Goal: Information Seeking & Learning: Learn about a topic

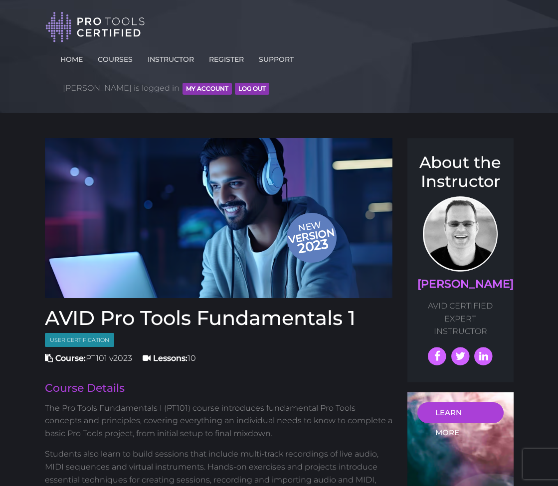
click at [232, 83] on button "MY ACCOUNT" at bounding box center [206, 89] width 49 height 12
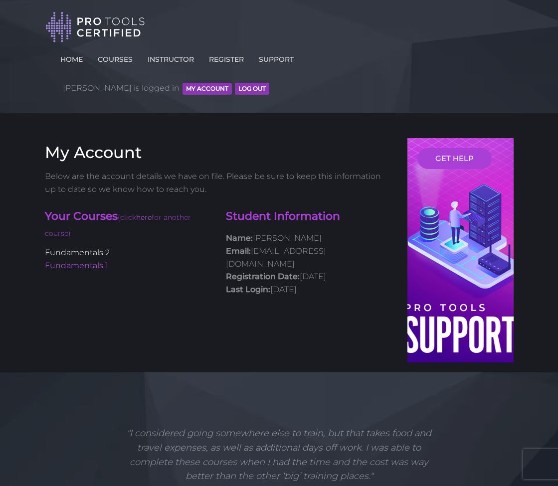
click at [69, 248] on link "Fundamentals 2" at bounding box center [77, 252] width 65 height 9
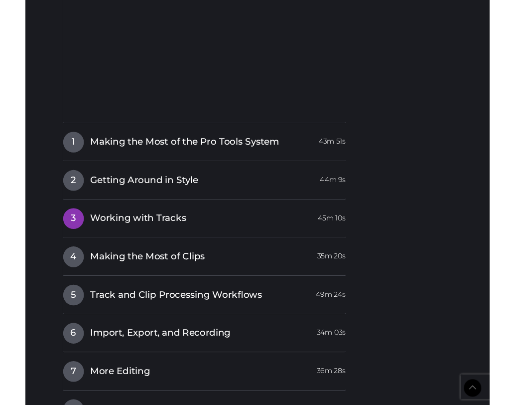
scroll to position [1253, 0]
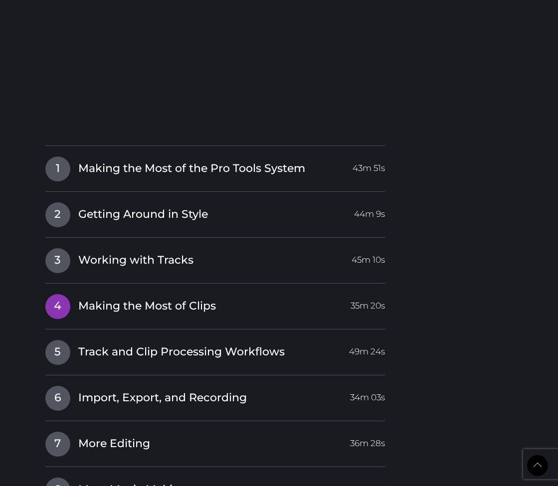
click at [260, 294] on link "4 Making the Most of Clips 35m 20s" at bounding box center [215, 304] width 341 height 21
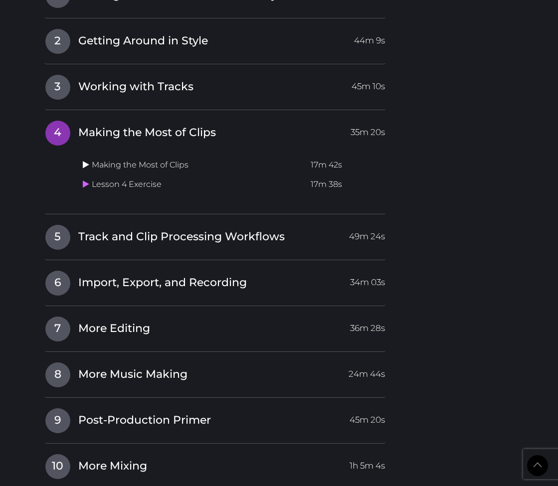
click at [85, 160] on icon at bounding box center [86, 164] width 6 height 8
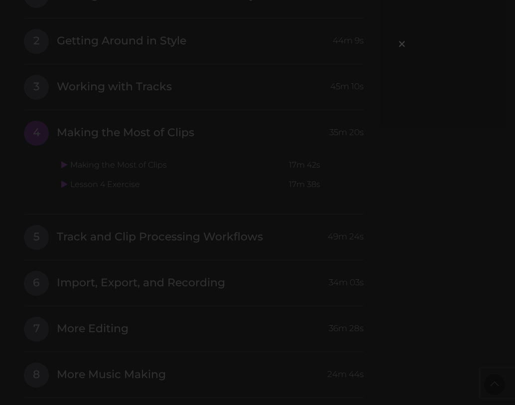
drag, startPoint x: 6, startPoint y: 400, endPoint x: 70, endPoint y: 358, distance: 76.3
click at [8, 399] on div "×" at bounding box center [257, 202] width 515 height 405
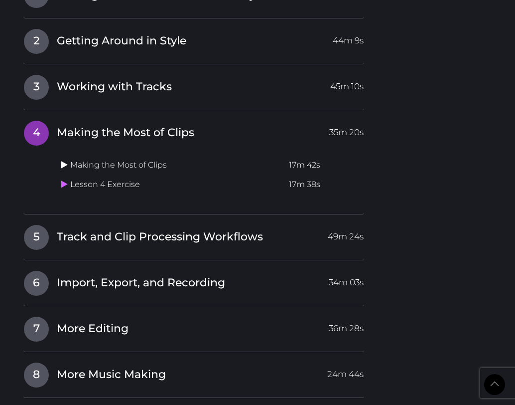
click at [68, 160] on link at bounding box center [65, 164] width 9 height 9
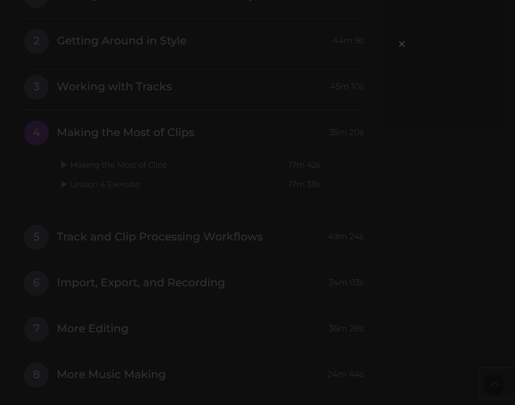
click at [125, 345] on div "×" at bounding box center [257, 202] width 515 height 405
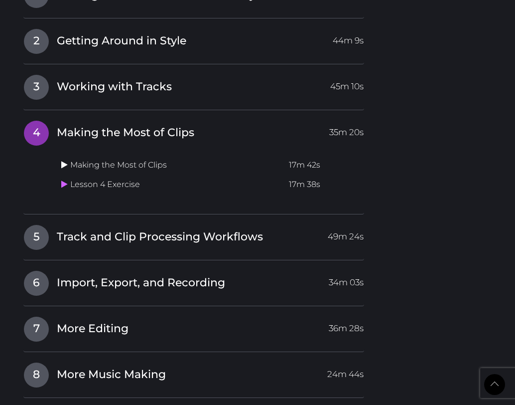
click at [66, 160] on icon at bounding box center [64, 164] width 6 height 8
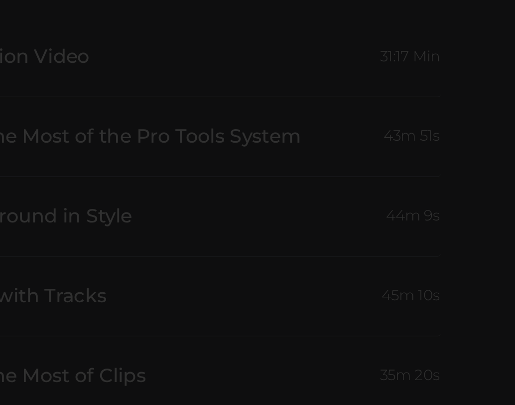
scroll to position [999, 0]
